Goal: Transaction & Acquisition: Purchase product/service

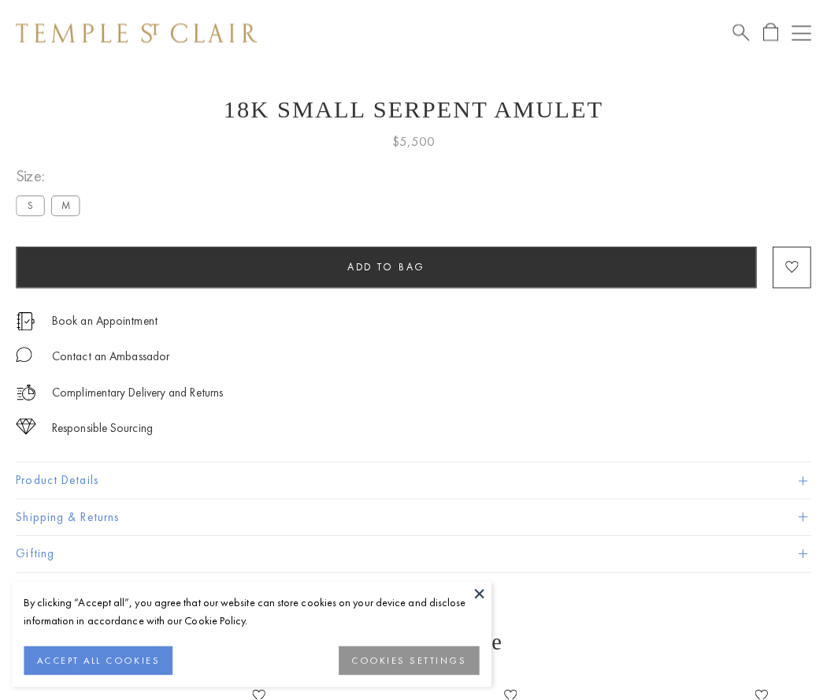
scroll to position [34, 0]
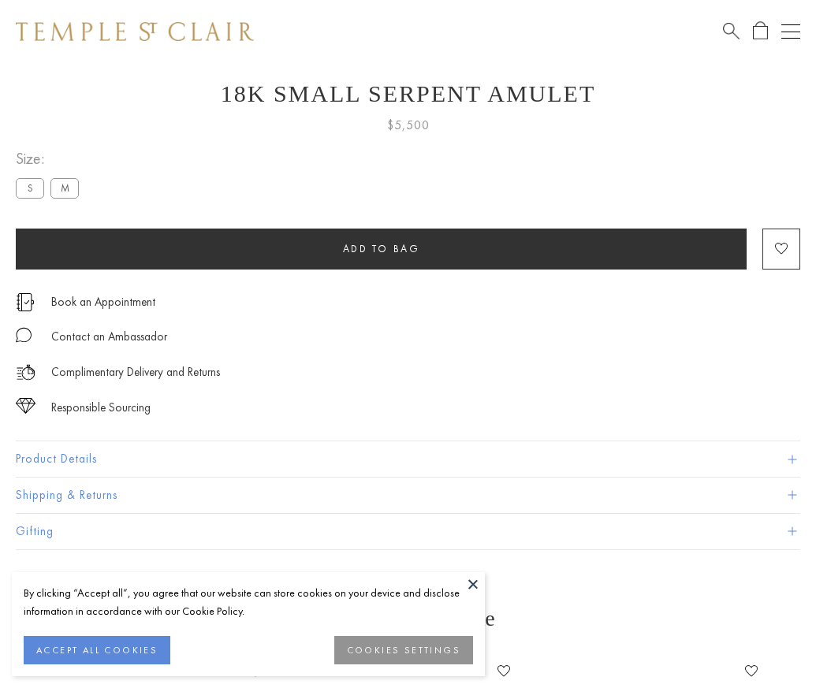
click at [381, 248] on span "Add to bag" at bounding box center [381, 248] width 77 height 13
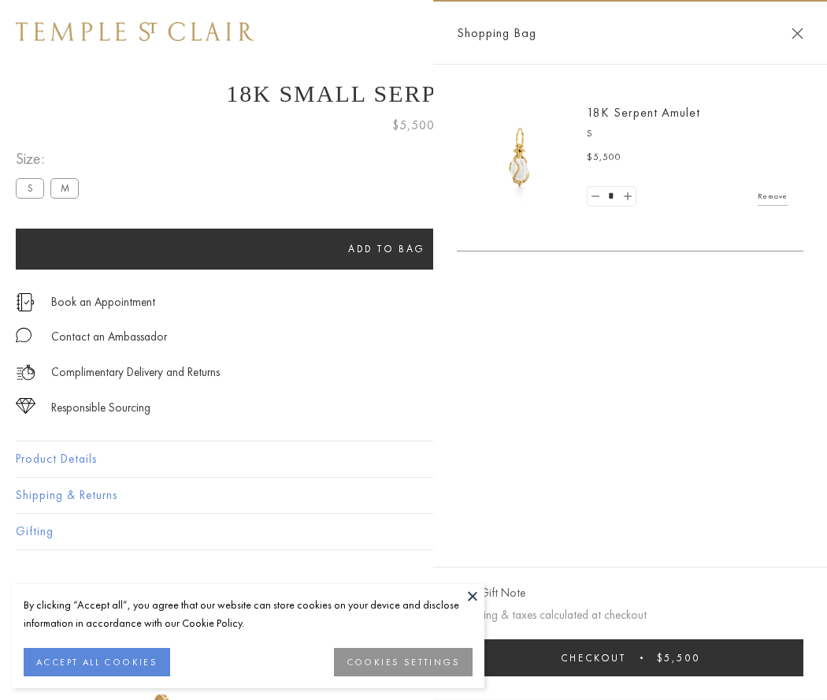
click at [630, 657] on button "Checkout $5,500" at bounding box center [630, 657] width 347 height 37
